Goal: Task Accomplishment & Management: Use online tool/utility

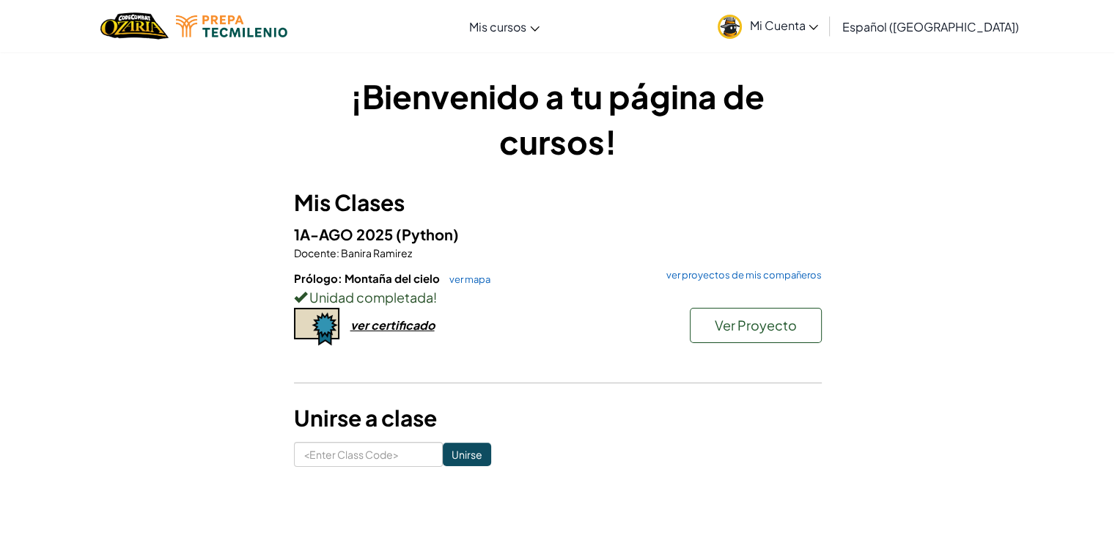
click at [698, 306] on div "Unidad completada !" at bounding box center [558, 297] width 528 height 21
click at [701, 318] on button "Ver Proyecto" at bounding box center [756, 325] width 132 height 35
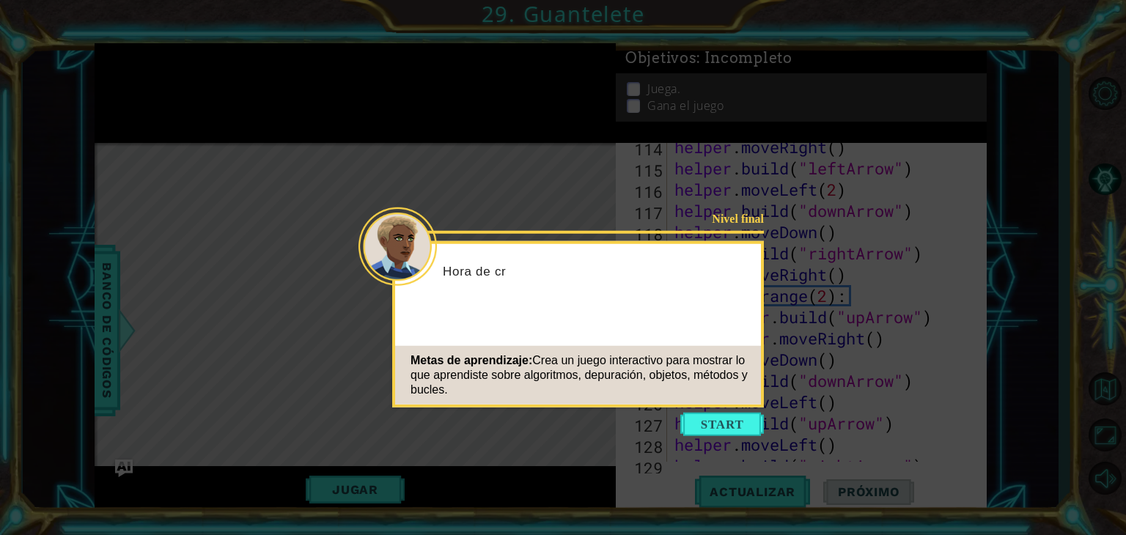
scroll to position [2784, 0]
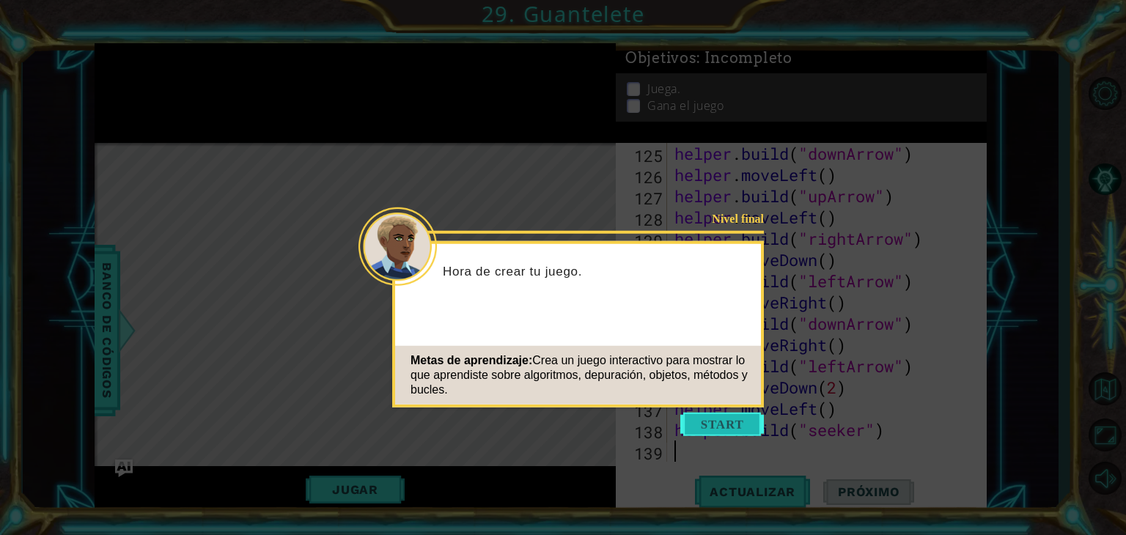
click at [723, 422] on button "Start" at bounding box center [722, 424] width 84 height 23
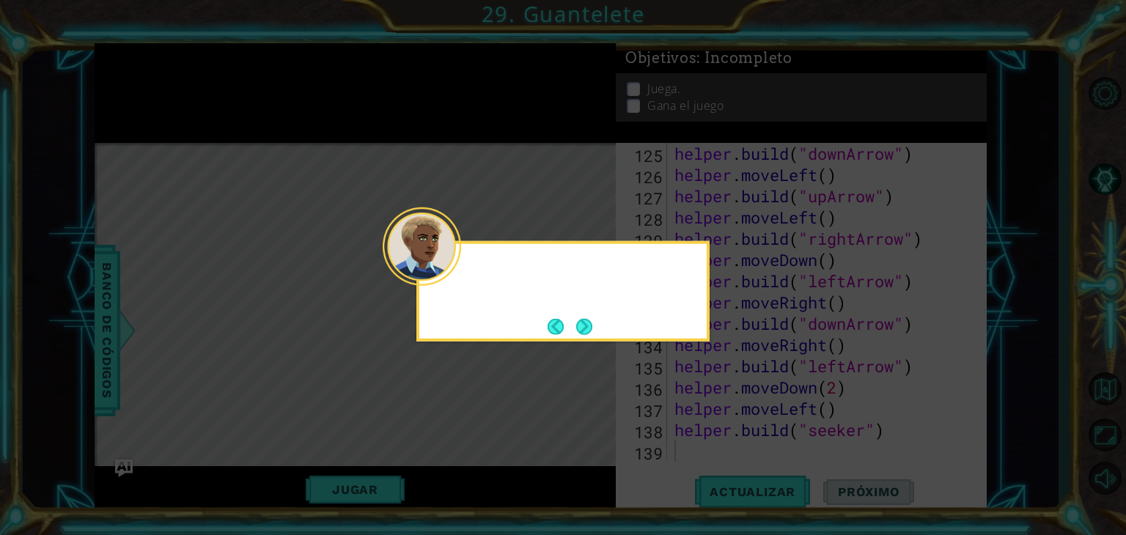
click at [723, 422] on icon at bounding box center [563, 267] width 1126 height 535
click at [576, 330] on button "Next" at bounding box center [584, 326] width 16 height 16
click at [574, 330] on button "Back" at bounding box center [562, 326] width 29 height 16
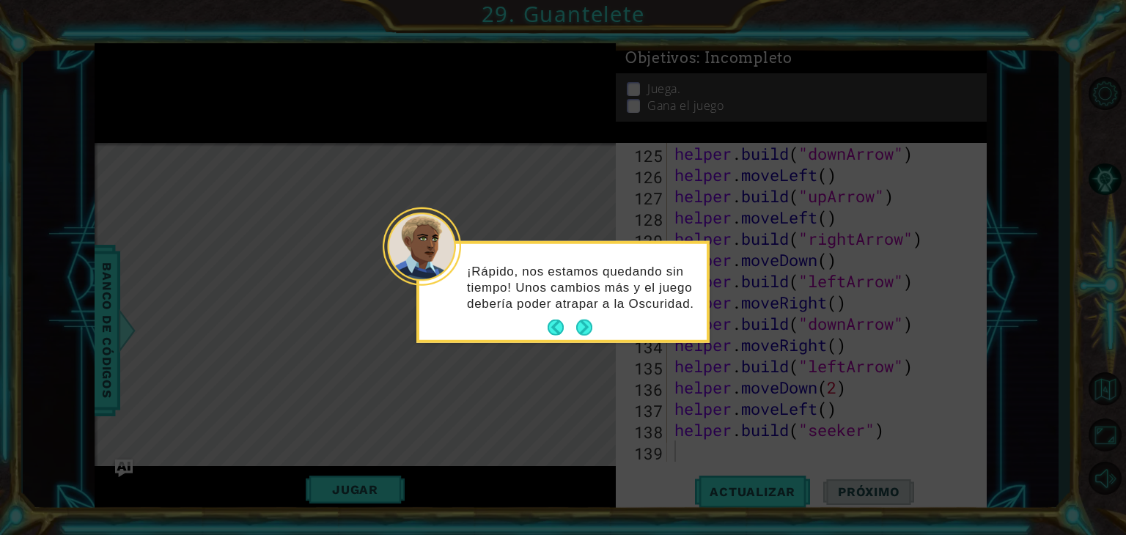
click at [574, 330] on footer at bounding box center [570, 328] width 45 height 22
click at [576, 330] on button "Next" at bounding box center [584, 328] width 16 height 16
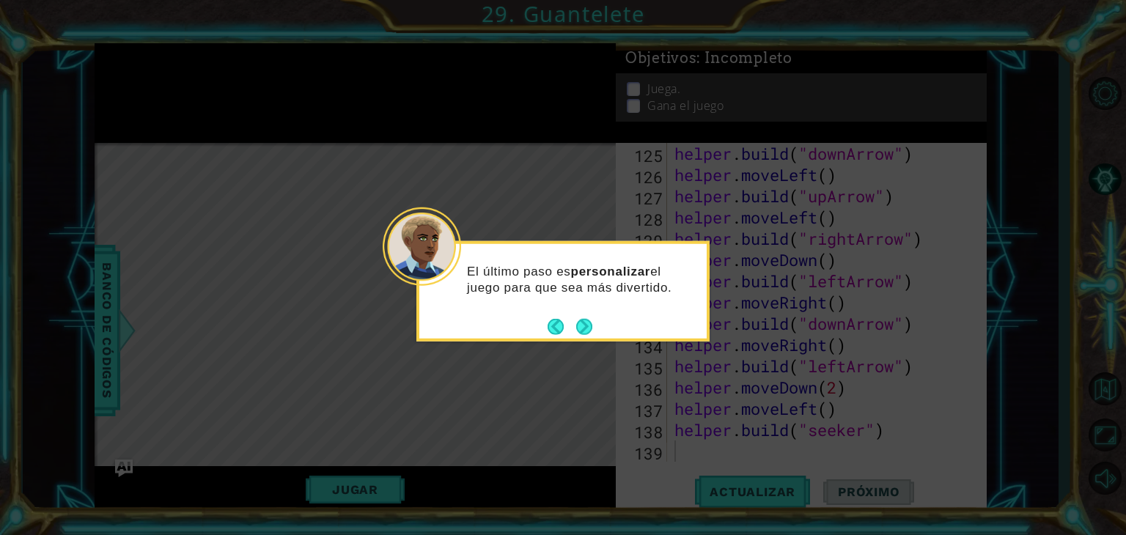
click at [574, 330] on footer at bounding box center [570, 326] width 45 height 22
click at [576, 330] on button "Next" at bounding box center [584, 326] width 16 height 16
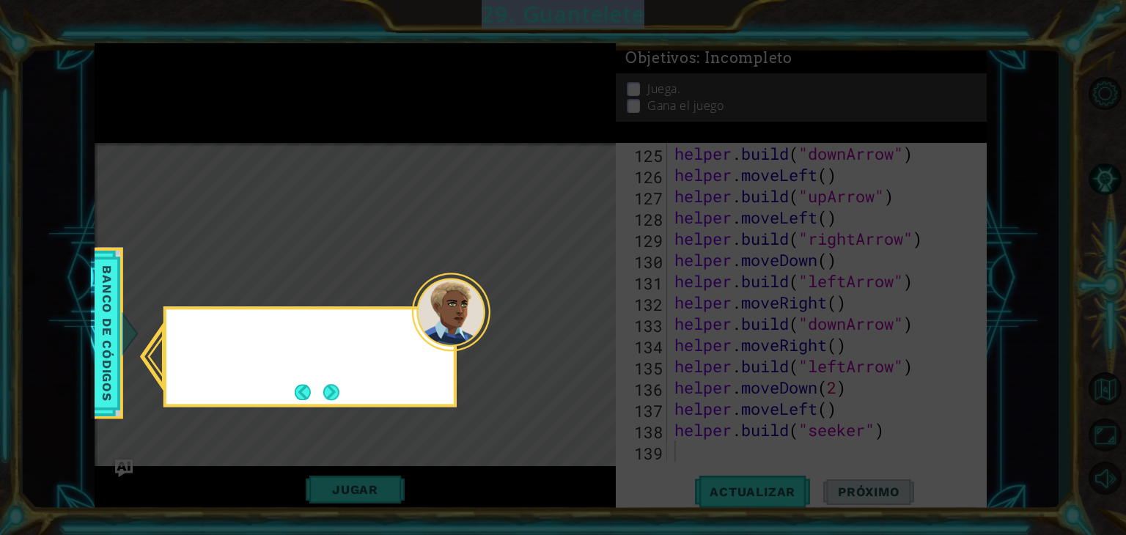
click at [574, 330] on icon at bounding box center [563, 267] width 1126 height 535
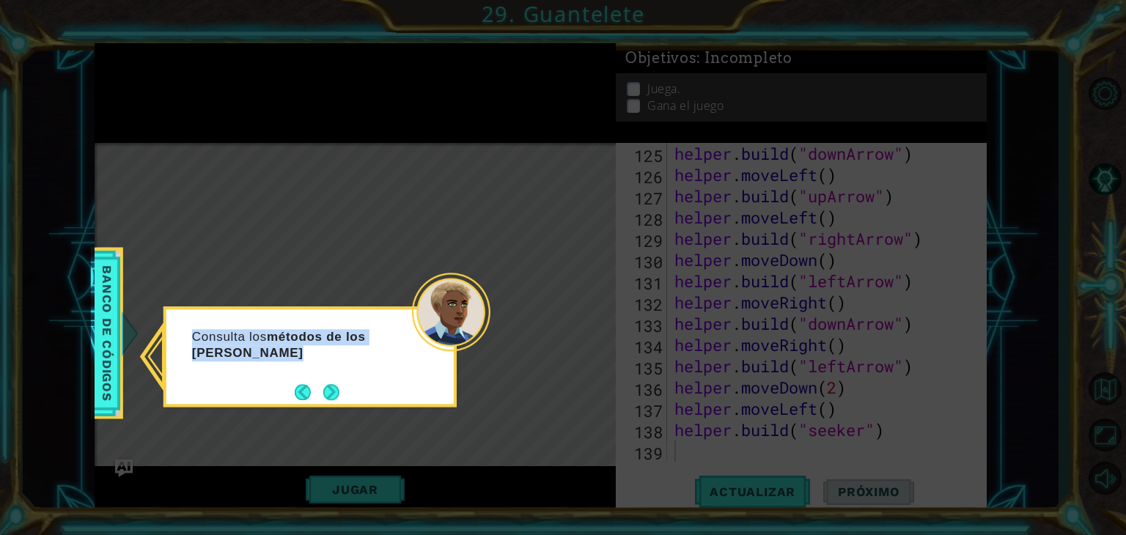
drag, startPoint x: 574, startPoint y: 330, endPoint x: 346, endPoint y: 394, distance: 236.9
click at [346, 394] on body "1 ההההההההההההההההההההההההההההההההההההההההההההההההההההההההההההההההההההההההההההה…" at bounding box center [563, 267] width 1126 height 535
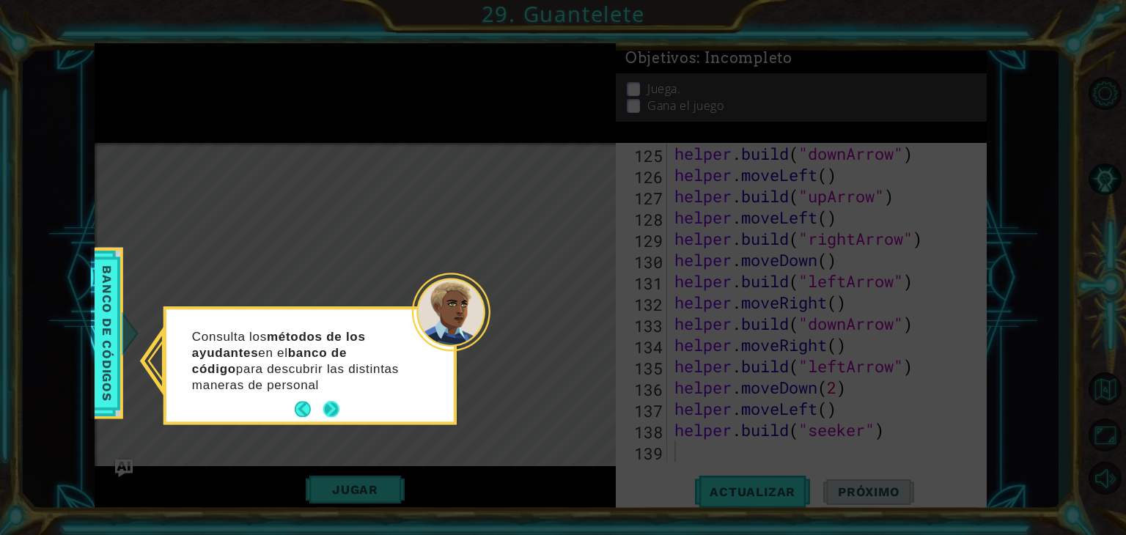
click at [328, 399] on footer at bounding box center [317, 410] width 45 height 22
click at [324, 402] on button "Next" at bounding box center [331, 410] width 16 height 16
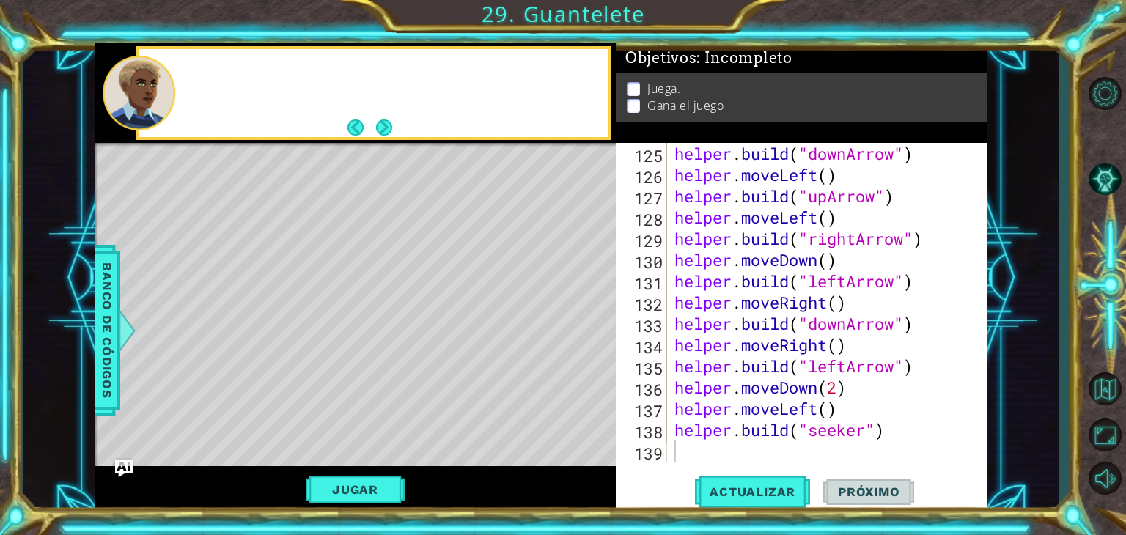
click at [324, 398] on div "Level Map" at bounding box center [433, 359] width 677 height 432
click at [375, 470] on div "Jugar" at bounding box center [355, 489] width 521 height 47
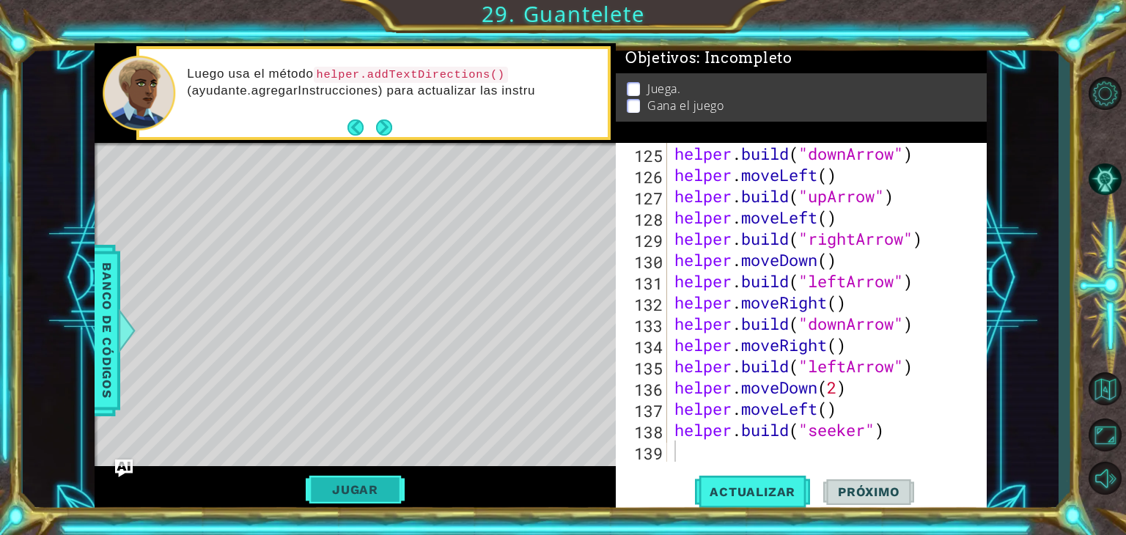
click at [377, 476] on button "Jugar" at bounding box center [355, 490] width 99 height 28
